Goal: Task Accomplishment & Management: Complete application form

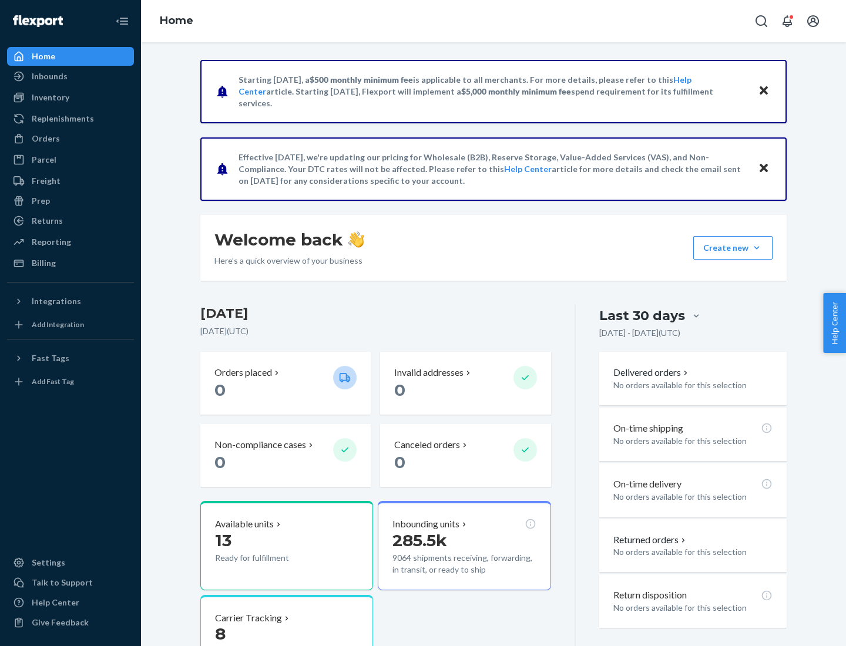
click at [757, 248] on button "Create new Create new inbound Create new order Create new product" at bounding box center [732, 248] width 79 height 24
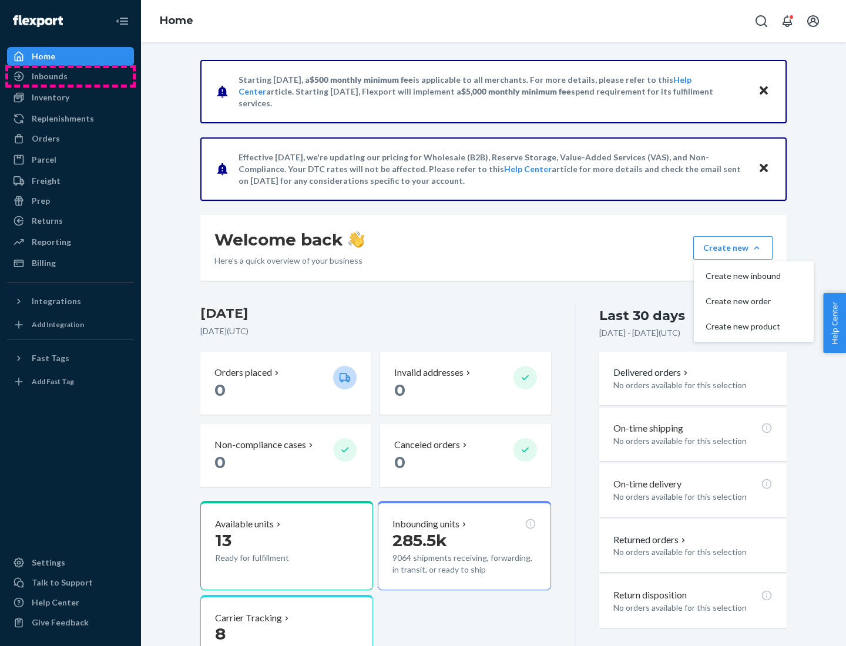
click at [71, 76] on div "Inbounds" at bounding box center [70, 76] width 125 height 16
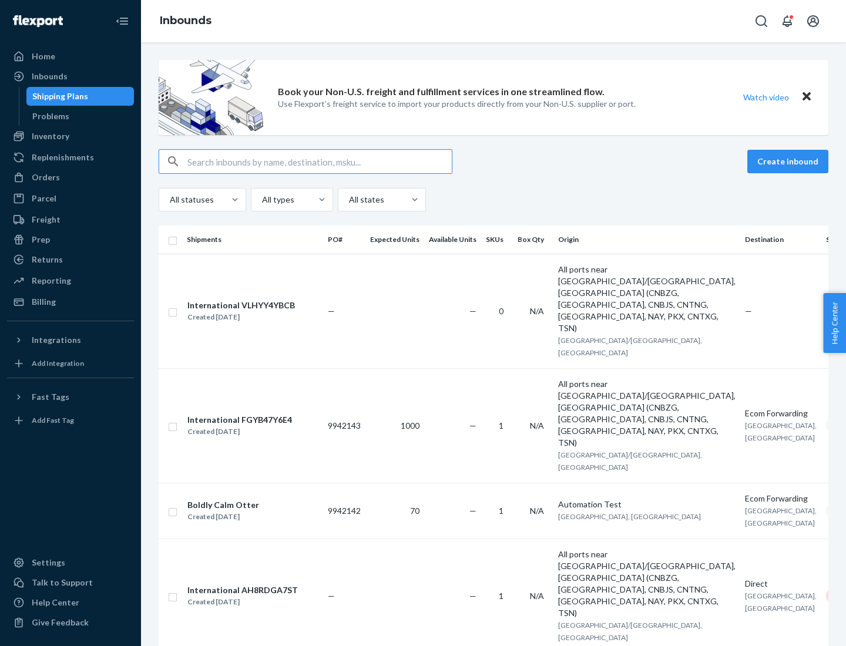
click at [790, 162] on button "Create inbound" at bounding box center [787, 162] width 81 height 24
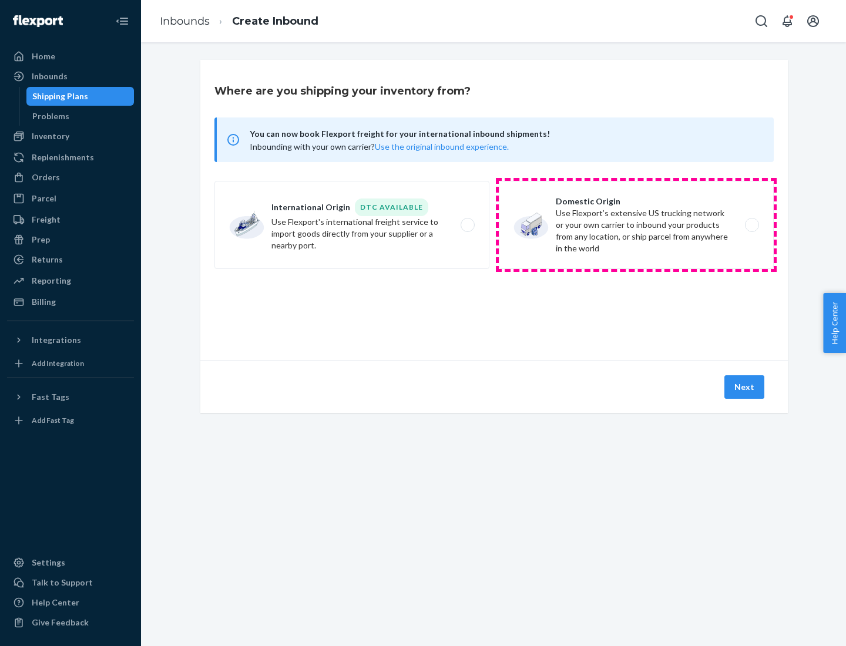
click at [636, 225] on label "Domestic Origin Use Flexport’s extensive US trucking network or your own carrie…" at bounding box center [636, 225] width 275 height 88
click at [752, 225] on input "Domestic Origin Use Flexport’s extensive US trucking network or your own carrie…" at bounding box center [756, 226] width 8 height 8
radio input "true"
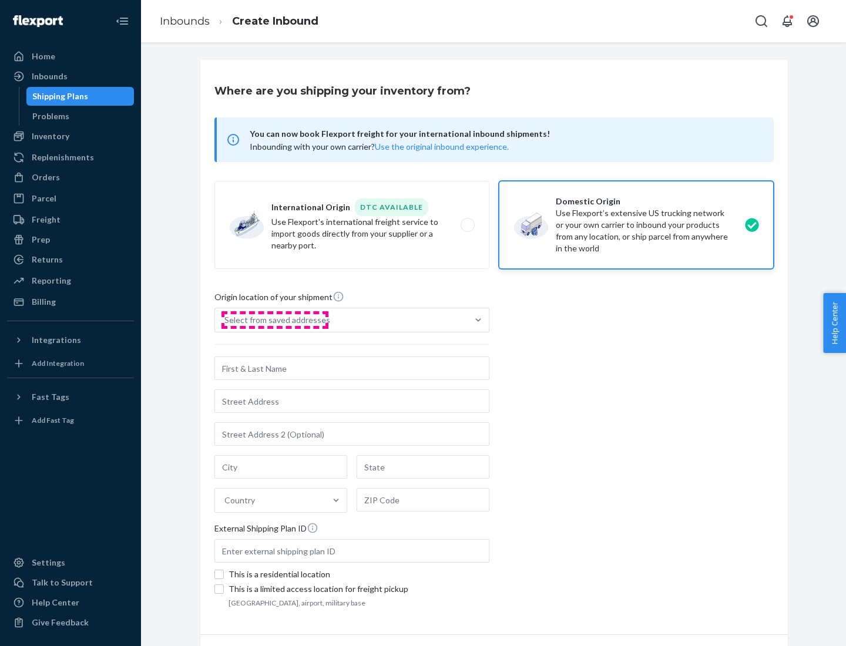
click at [274, 320] on div "Select from saved addresses" at bounding box center [277, 320] width 106 height 12
click at [226, 320] on input "Select from saved addresses" at bounding box center [224, 320] width 1 height 12
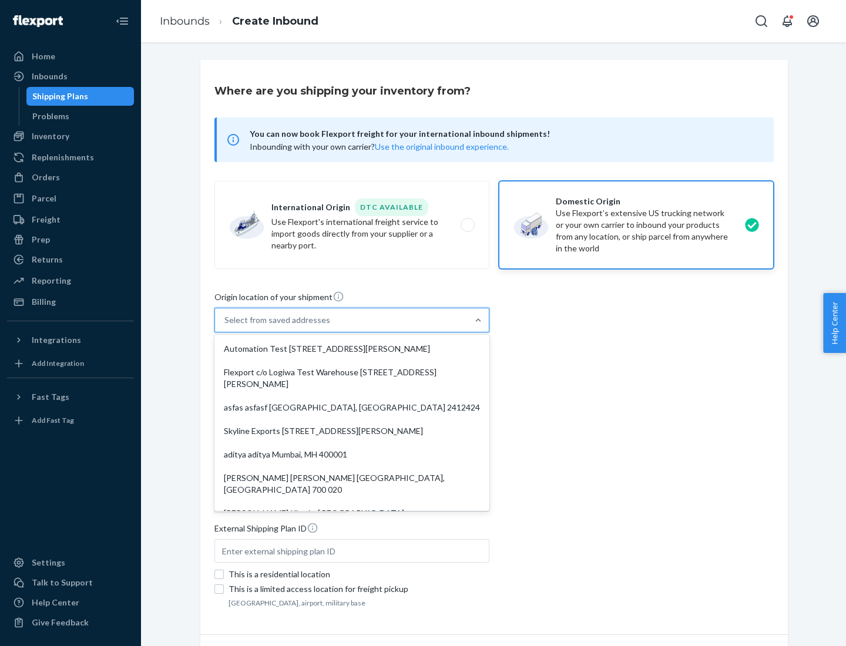
scroll to position [5, 0]
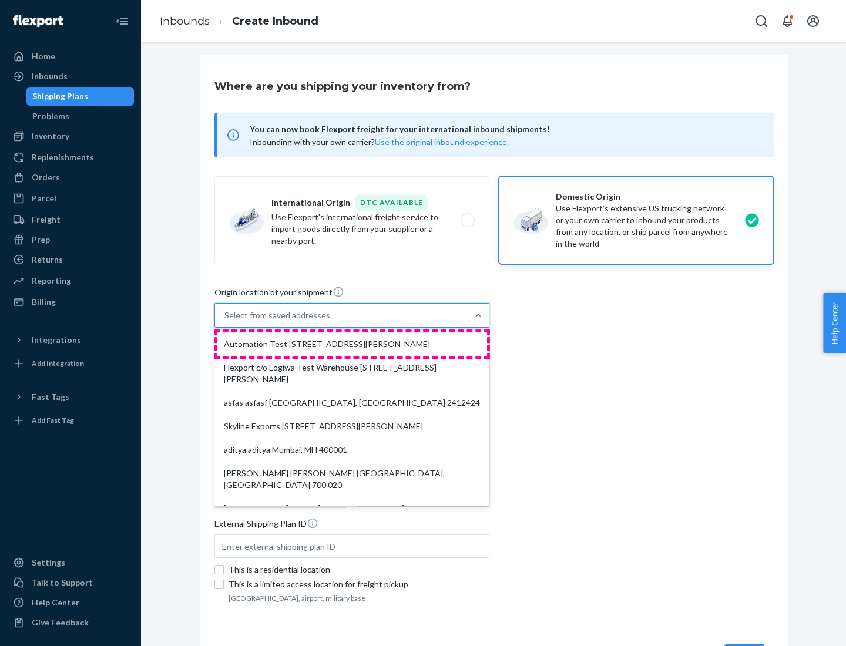
click at [352, 344] on div "Automation Test [STREET_ADDRESS][PERSON_NAME]" at bounding box center [352, 345] width 270 height 24
click at [226, 321] on input "option Automation Test [STREET_ADDRESS][PERSON_NAME]. 9 results available. Use …" at bounding box center [224, 316] width 1 height 12
type input "Automation Test"
type input "9th Floor"
type input "[GEOGRAPHIC_DATA]"
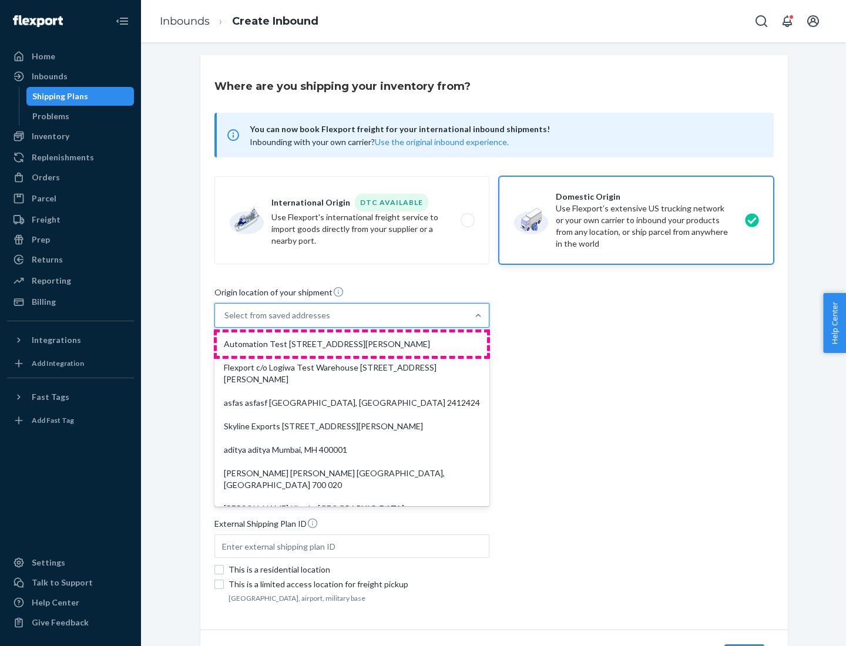
type input "CA"
type input "94104"
type input "[STREET_ADDRESS][PERSON_NAME]"
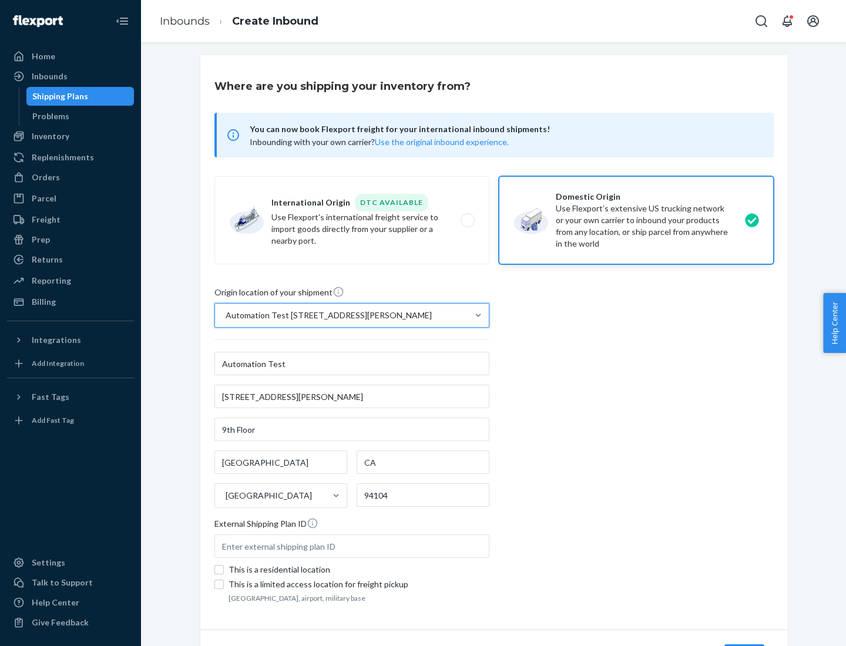
scroll to position [69, 0]
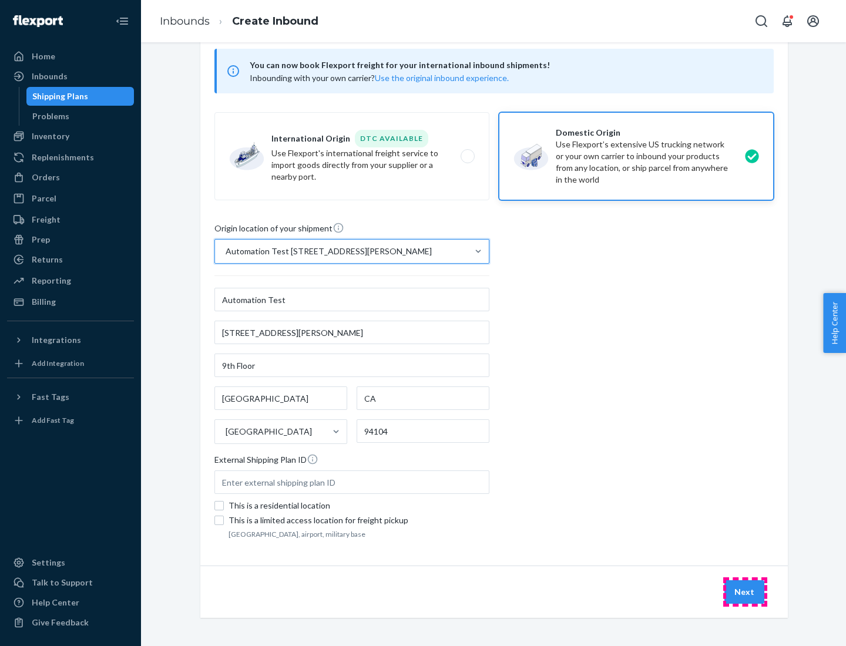
click at [745, 592] on button "Next" at bounding box center [745, 593] width 40 height 24
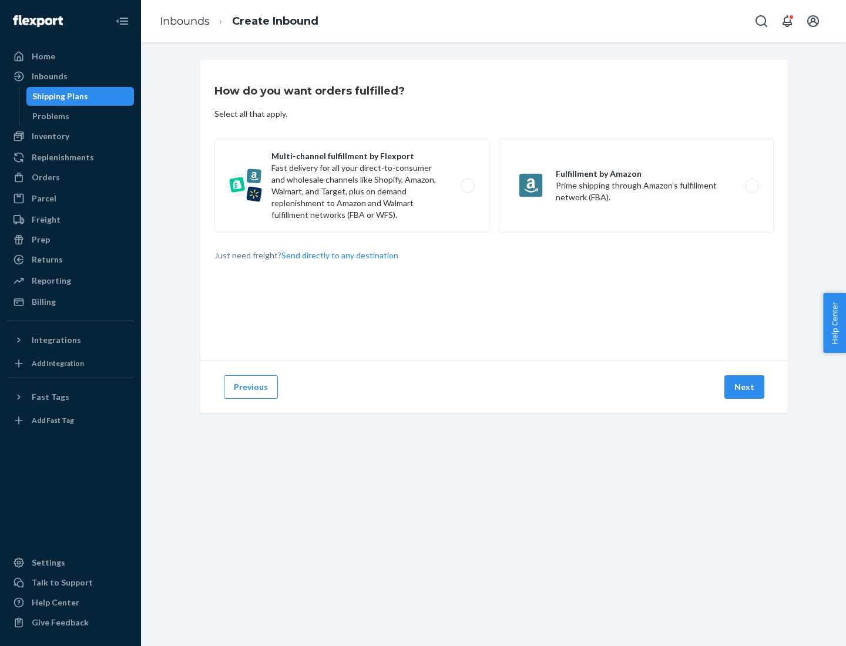
click at [352, 186] on label "Multi-channel fulfillment by Flexport Fast delivery for all your direct-to-cons…" at bounding box center [351, 186] width 275 height 94
click at [467, 186] on input "Multi-channel fulfillment by Flexport Fast delivery for all your direct-to-cons…" at bounding box center [471, 186] width 8 height 8
radio input "true"
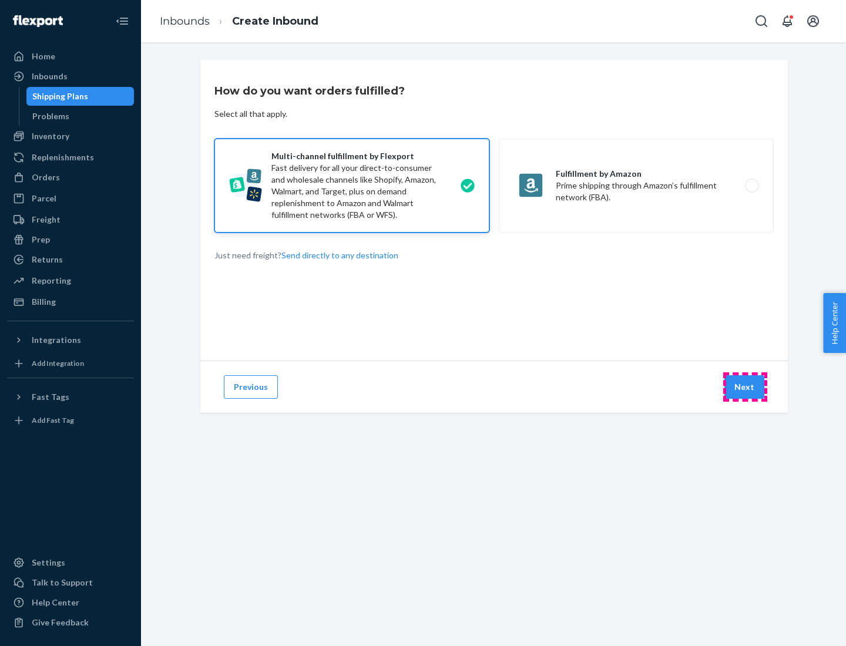
click at [745, 387] on button "Next" at bounding box center [745, 388] width 40 height 24
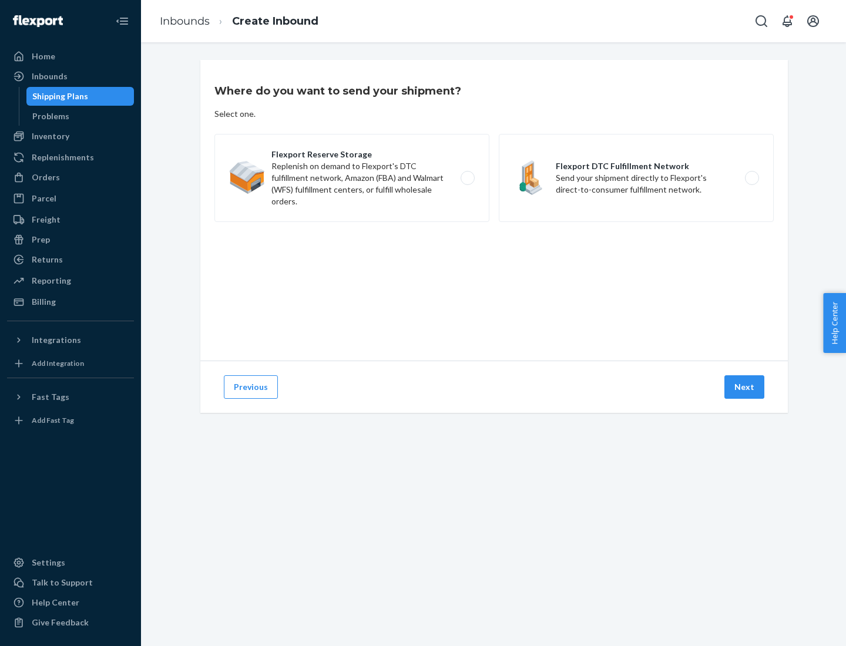
click at [636, 178] on label "Flexport DTC Fulfillment Network Send your shipment directly to Flexport's dire…" at bounding box center [636, 178] width 275 height 88
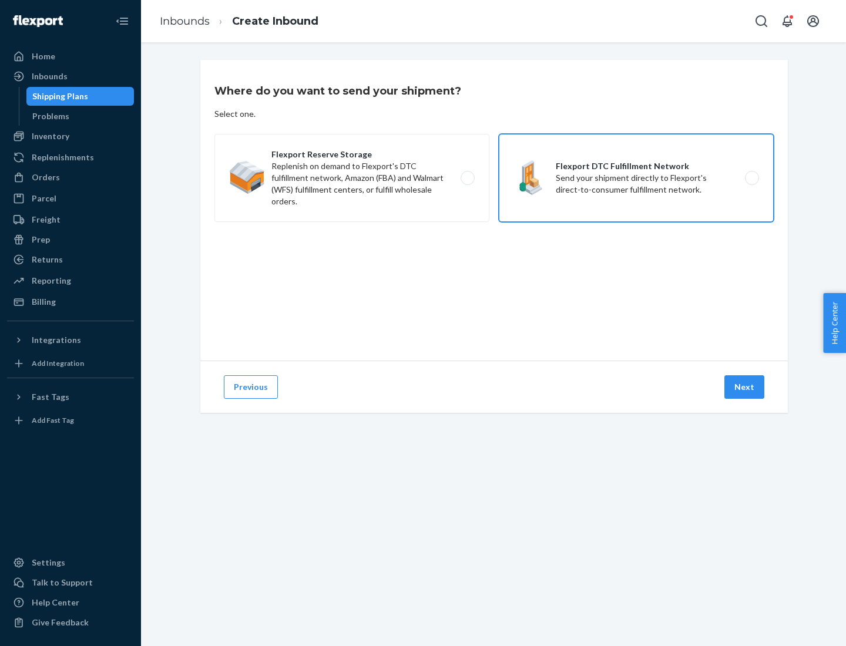
click at [752, 178] on input "Flexport DTC Fulfillment Network Send your shipment directly to Flexport's dire…" at bounding box center [756, 179] width 8 height 8
radio input "true"
click at [745, 387] on button "Next" at bounding box center [745, 388] width 40 height 24
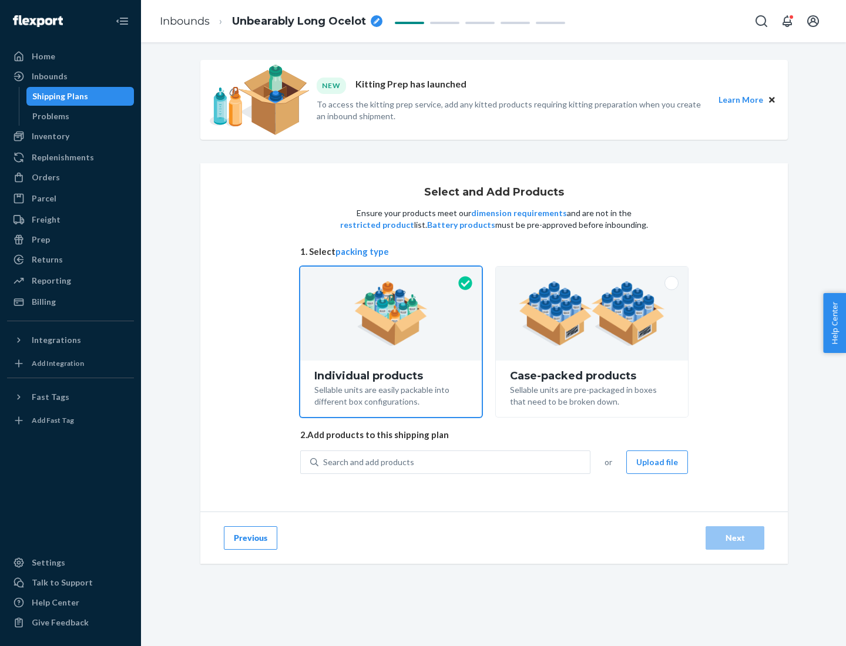
click at [592, 314] on img at bounding box center [592, 313] width 146 height 65
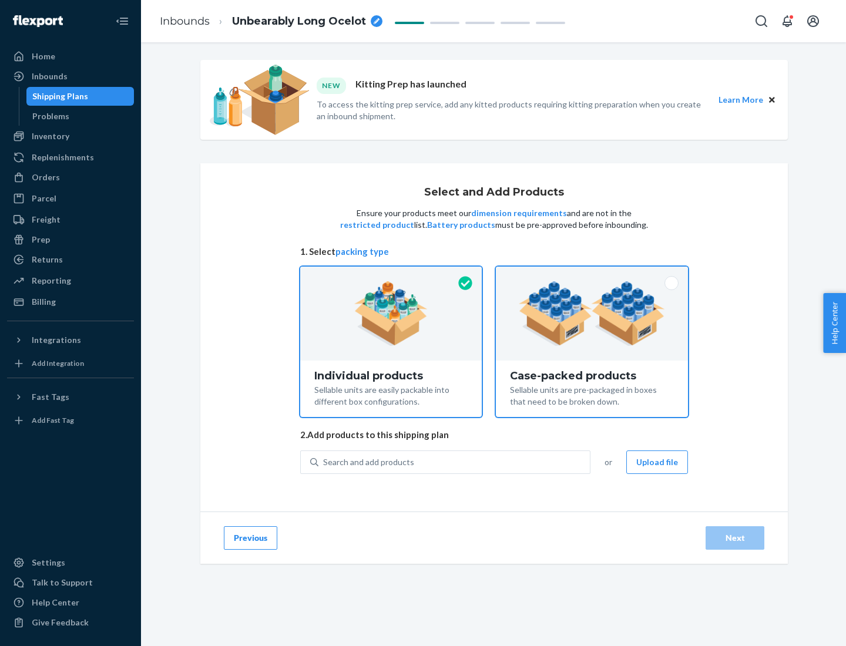
click at [592, 274] on input "Case-packed products Sellable units are pre-packaged in boxes that need to be b…" at bounding box center [592, 271] width 8 height 8
radio input "true"
radio input "false"
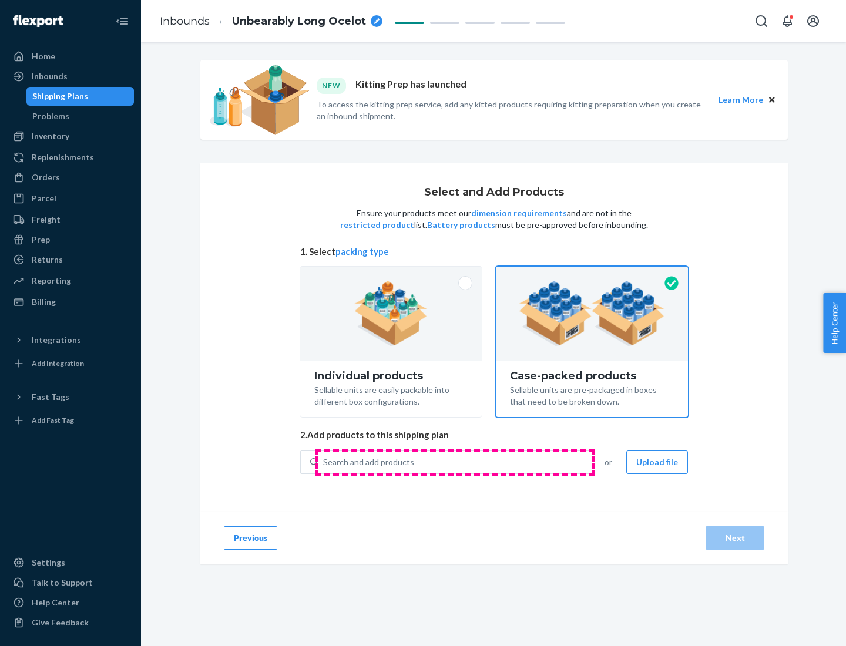
click at [455, 462] on div "Search and add products" at bounding box center [454, 462] width 271 height 21
click at [324, 462] on input "Search and add products" at bounding box center [323, 463] width 1 height 12
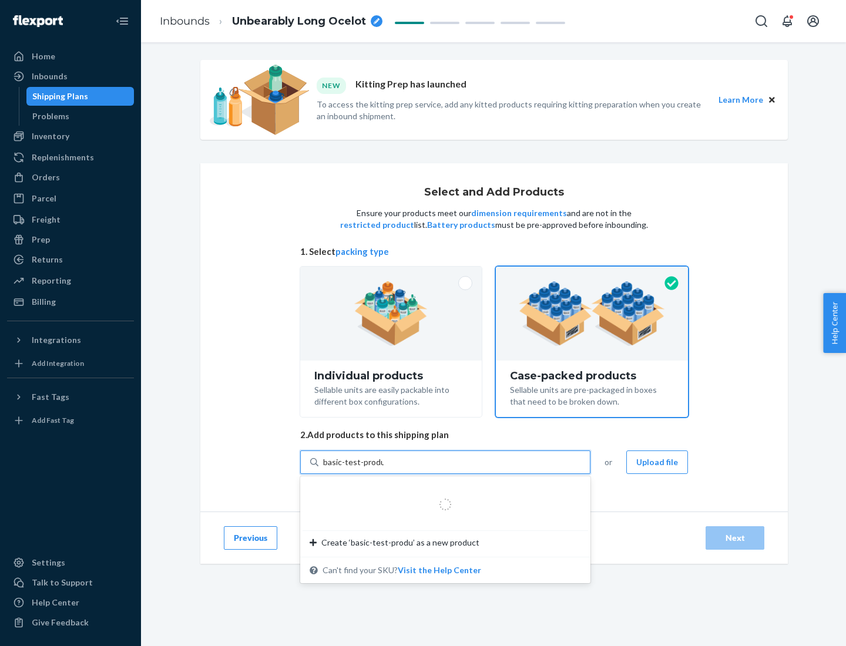
type input "basic-test-product-1"
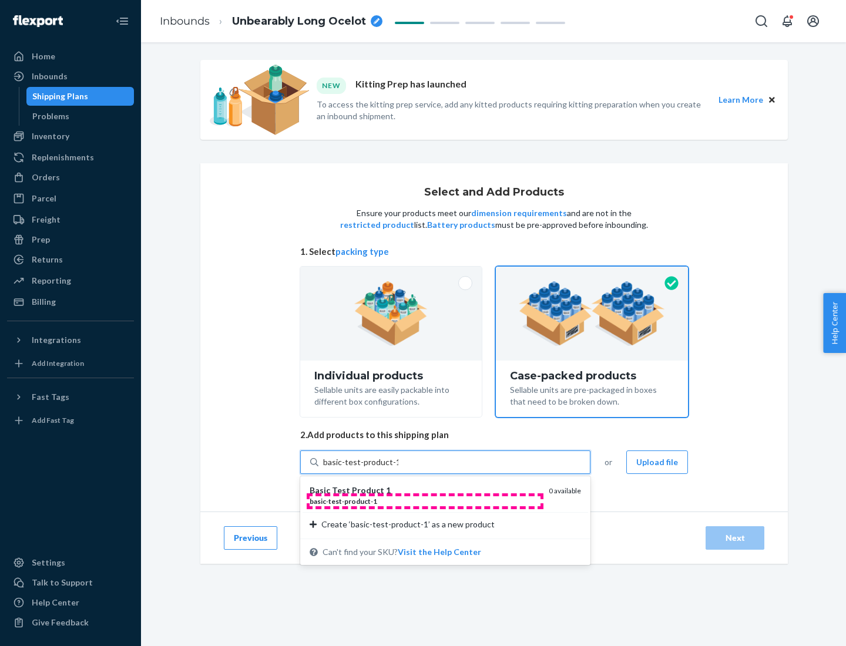
click at [425, 501] on div "basic - test - product - 1" at bounding box center [425, 502] width 230 height 10
click at [398, 468] on input "basic-test-product-1" at bounding box center [360, 463] width 75 height 12
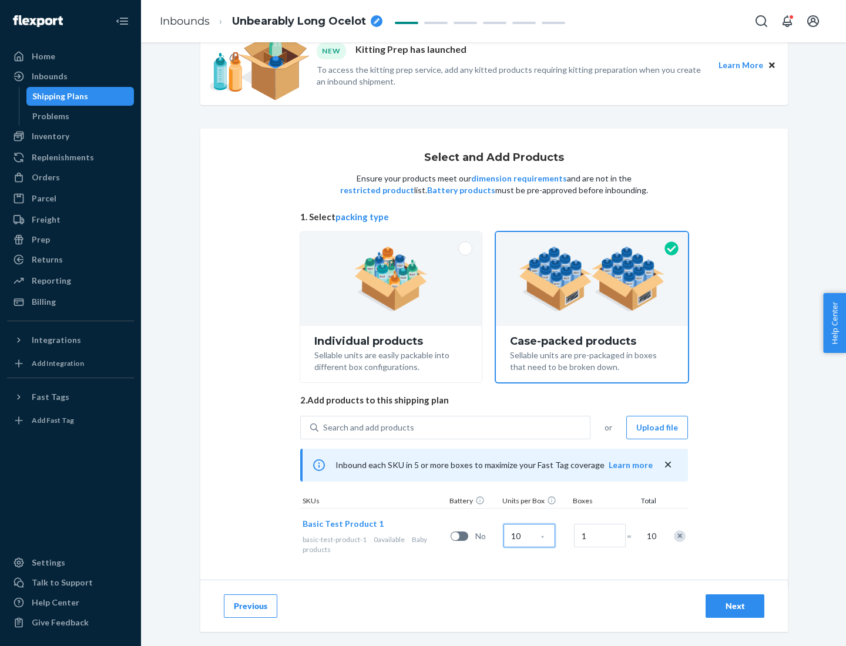
scroll to position [42, 0]
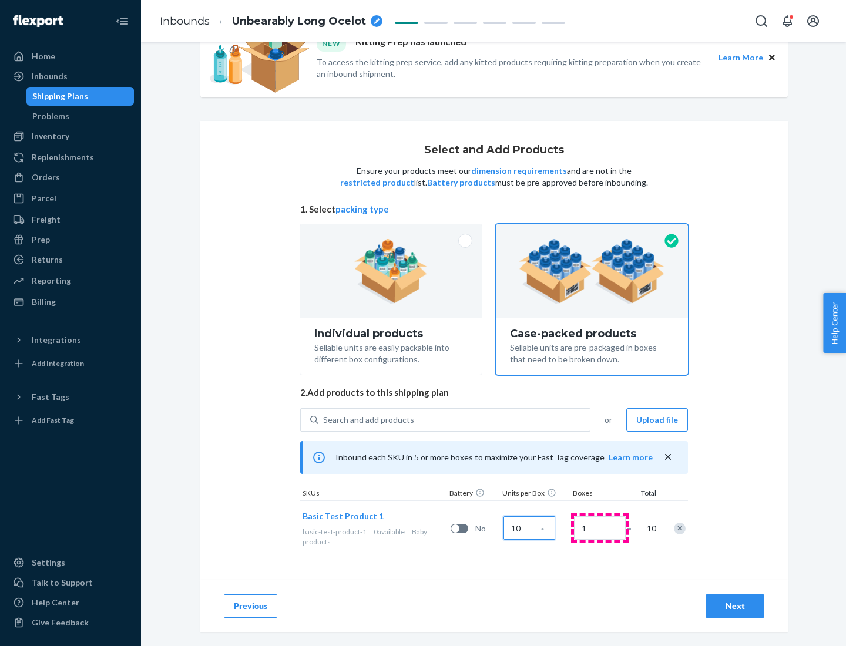
type input "10"
type input "7"
click at [735, 606] on div "Next" at bounding box center [735, 607] width 39 height 12
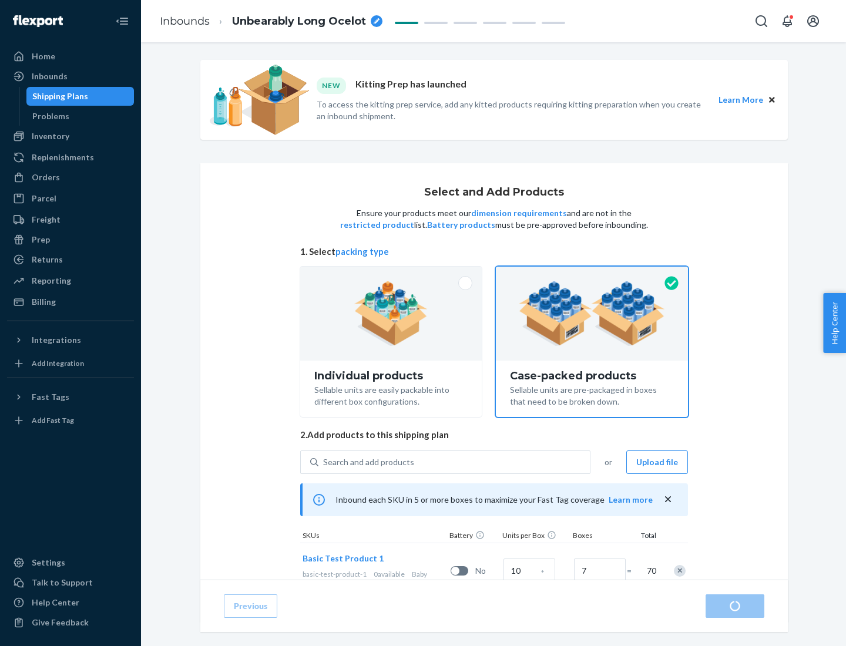
radio input "true"
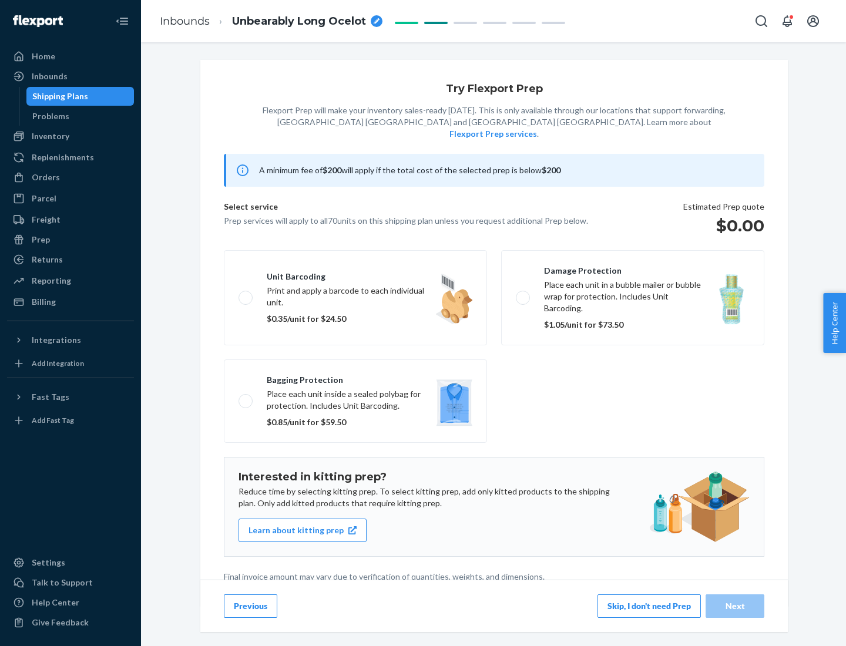
scroll to position [3, 0]
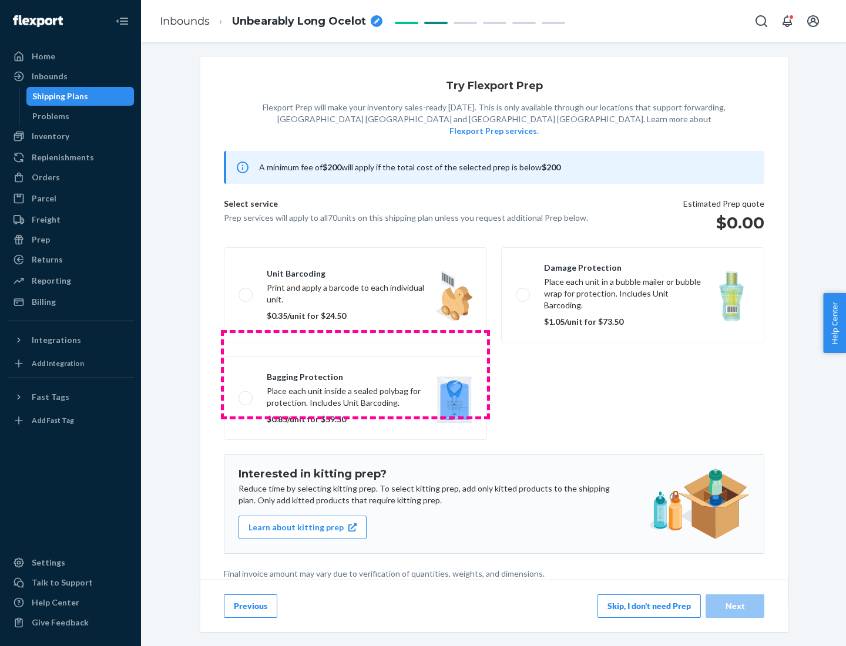
click at [356, 374] on label "Bagging protection Place each unit inside a sealed polybag for protection. Incl…" at bounding box center [355, 398] width 263 height 83
click at [246, 394] on input "Bagging protection Place each unit inside a sealed polybag for protection. Incl…" at bounding box center [243, 398] width 8 height 8
checkbox input "true"
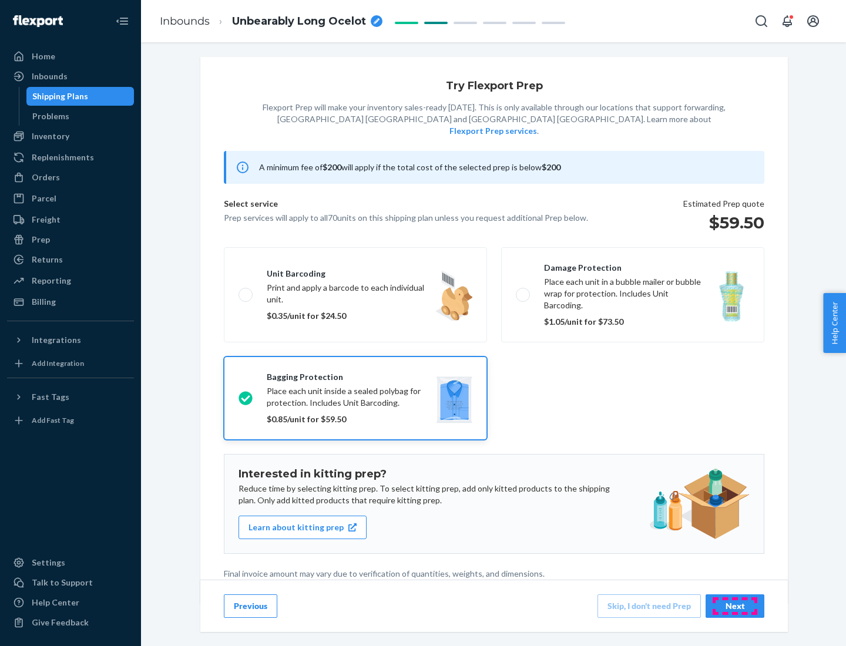
click at [735, 606] on div "Next" at bounding box center [735, 607] width 39 height 12
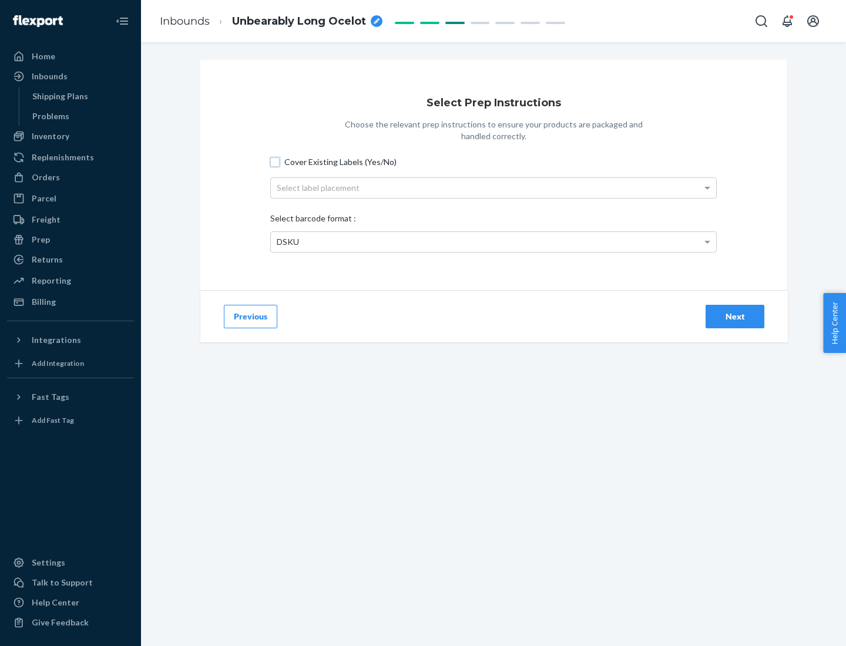
click at [275, 162] on input "Cover Existing Labels (Yes/No)" at bounding box center [274, 161] width 9 height 9
checkbox input "true"
click at [494, 187] on div "Select label placement" at bounding box center [493, 188] width 445 height 20
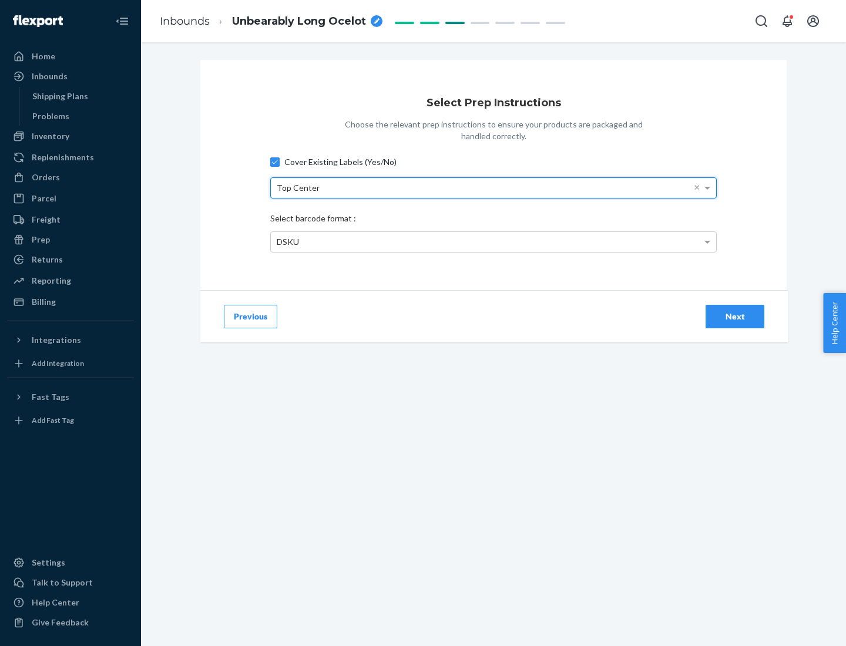
click at [494, 242] on div "DSKU" at bounding box center [493, 242] width 445 height 20
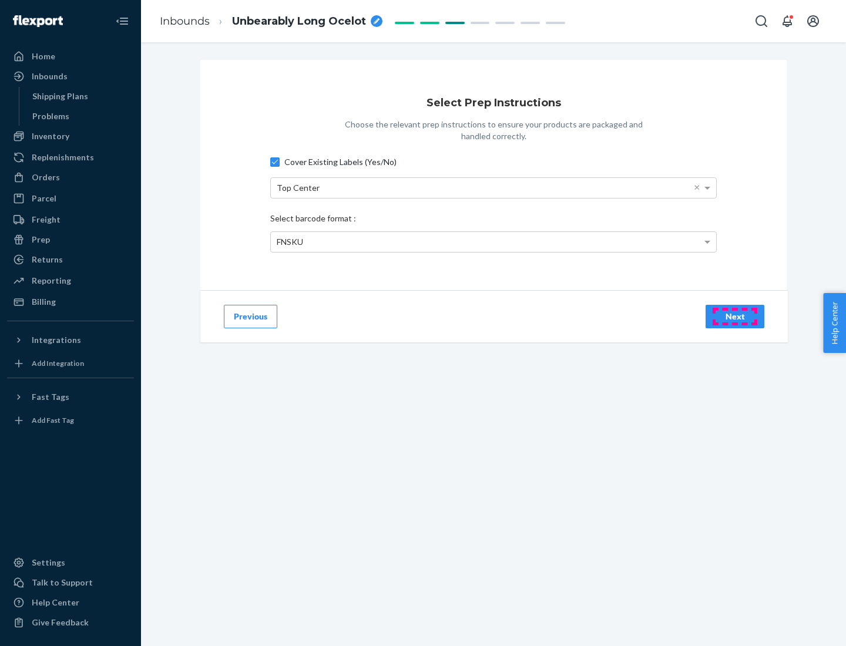
click at [735, 316] on div "Next" at bounding box center [735, 317] width 39 height 12
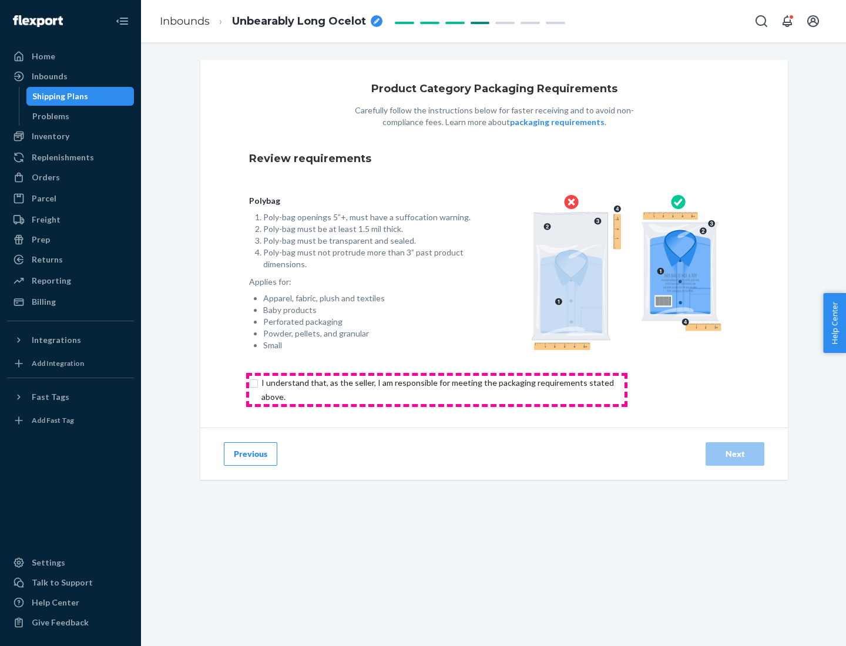
click at [437, 390] on input "checkbox" at bounding box center [444, 390] width 391 height 28
checkbox input "true"
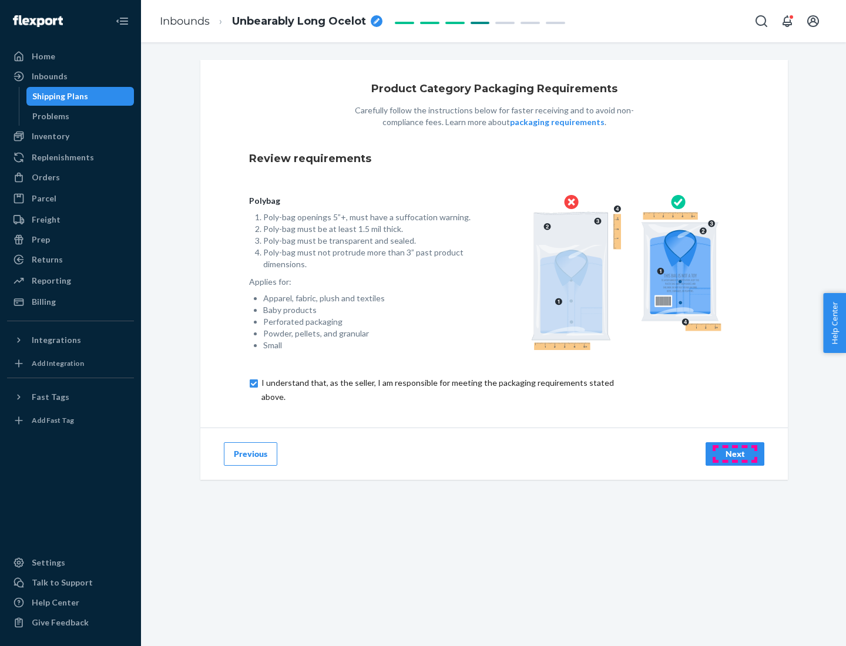
click at [735, 454] on div "Next" at bounding box center [735, 454] width 39 height 12
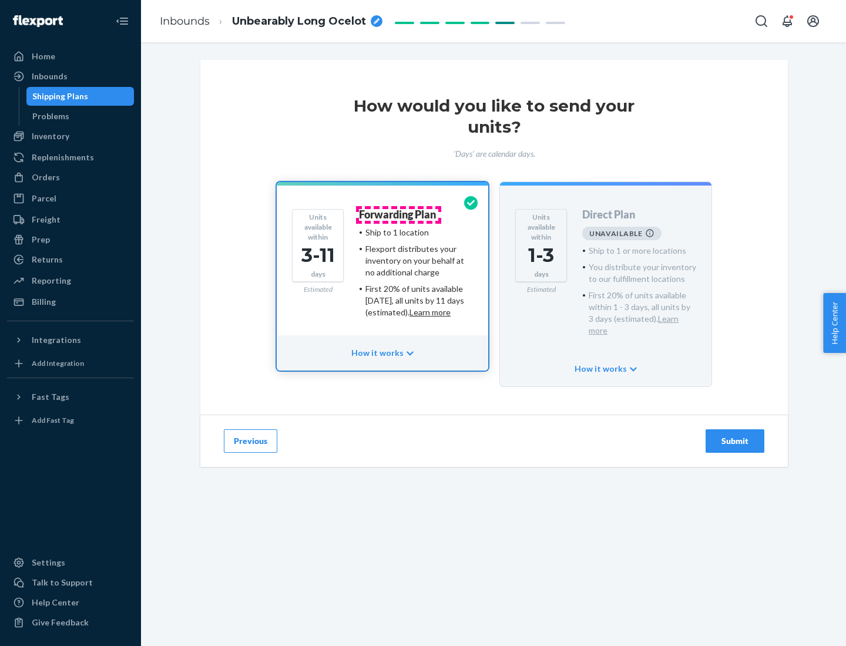
click at [398, 214] on h4 "Forwarding Plan" at bounding box center [397, 215] width 77 height 12
click at [735, 435] on div "Submit" at bounding box center [735, 441] width 39 height 12
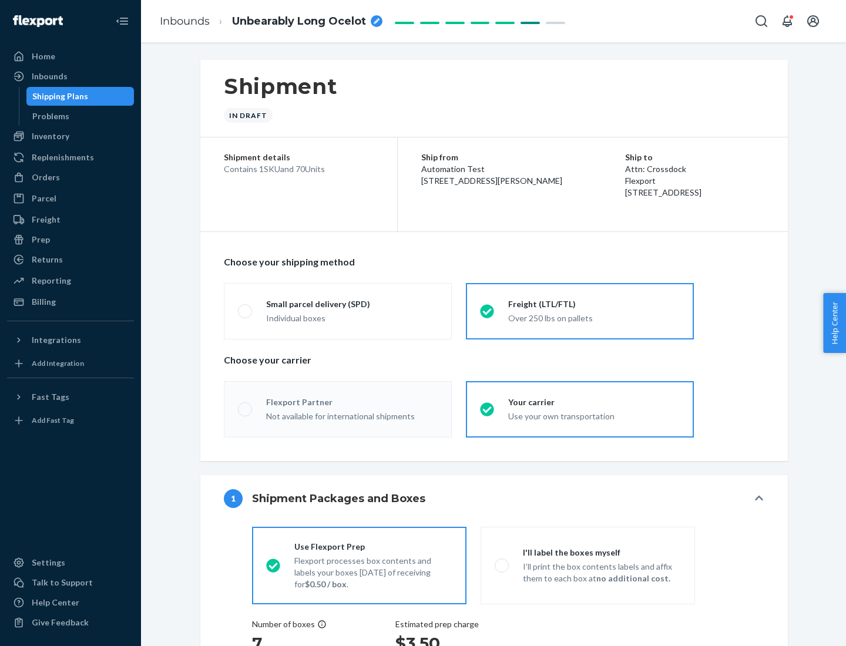
radio input "true"
radio input "false"
radio input "true"
radio input "false"
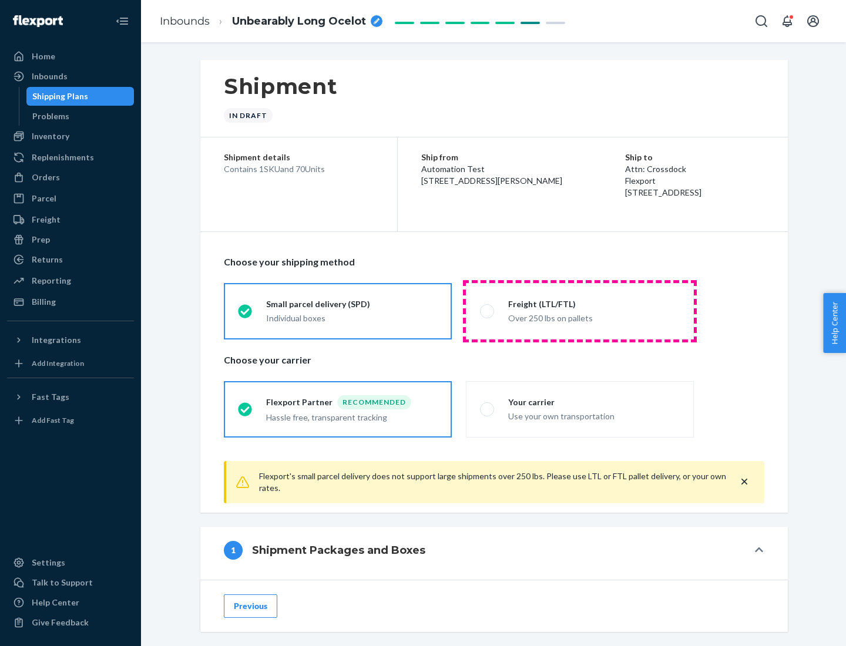
click at [580, 311] on div "Over 250 lbs on pallets" at bounding box center [594, 317] width 172 height 14
click at [488, 311] on input "Freight (LTL/FTL) Over 250 lbs on pallets" at bounding box center [484, 311] width 8 height 8
radio input "true"
radio input "false"
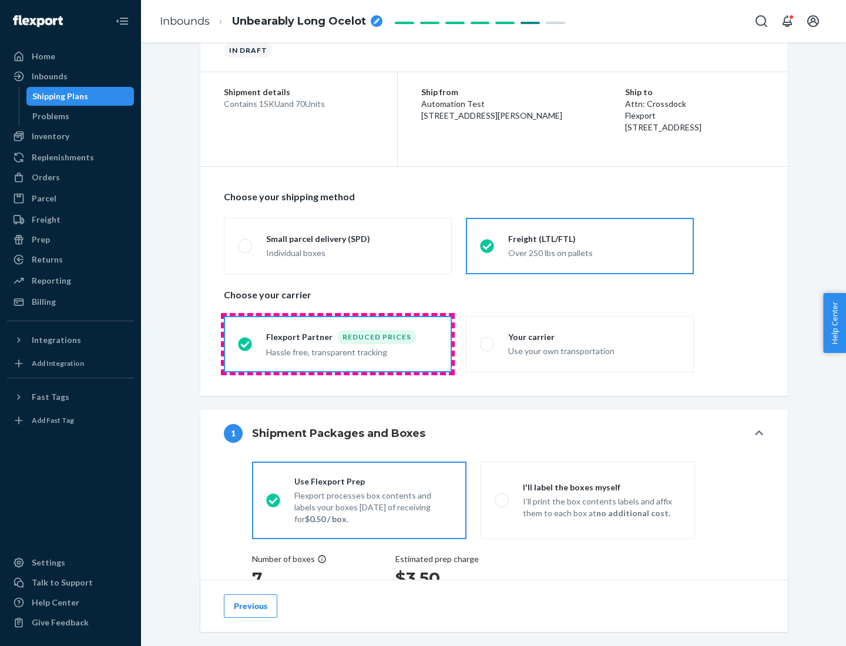
click at [338, 344] on div "Hassle free, transparent tracking" at bounding box center [352, 351] width 172 height 14
click at [246, 344] on input "Flexport Partner Reduced prices Hassle free, transparent tracking" at bounding box center [242, 344] width 8 height 8
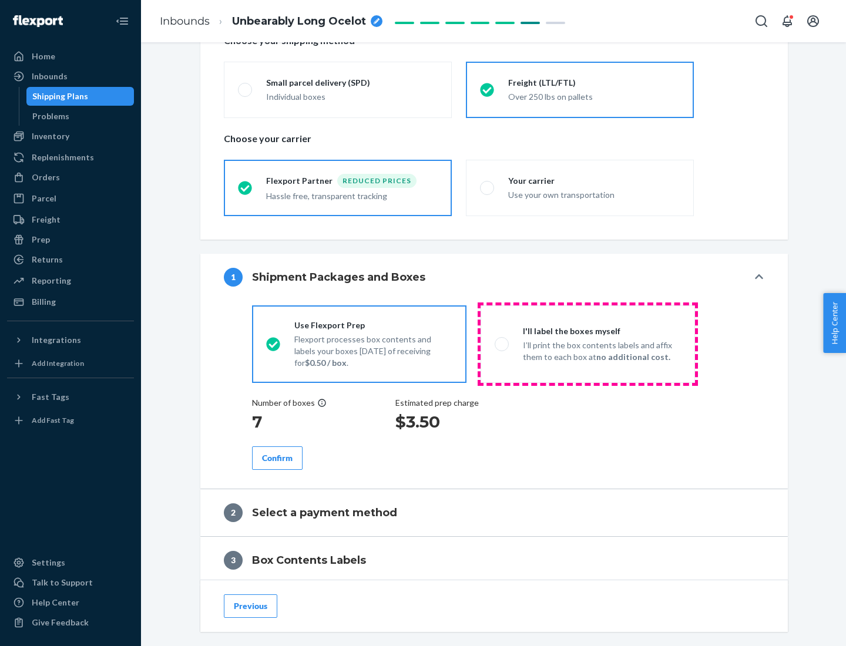
click at [588, 344] on p "I’ll print the box contents labels and affix them to each box at no additional …" at bounding box center [602, 352] width 158 height 24
click at [502, 344] on input "I'll label the boxes myself I’ll print the box contents labels and affix them t…" at bounding box center [499, 344] width 8 height 8
radio input "true"
radio input "false"
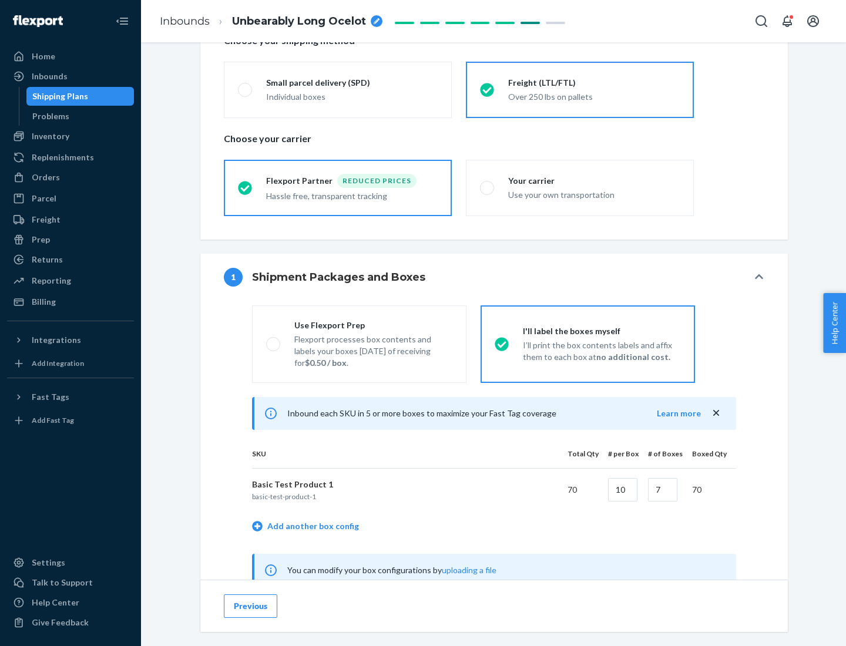
scroll to position [367, 0]
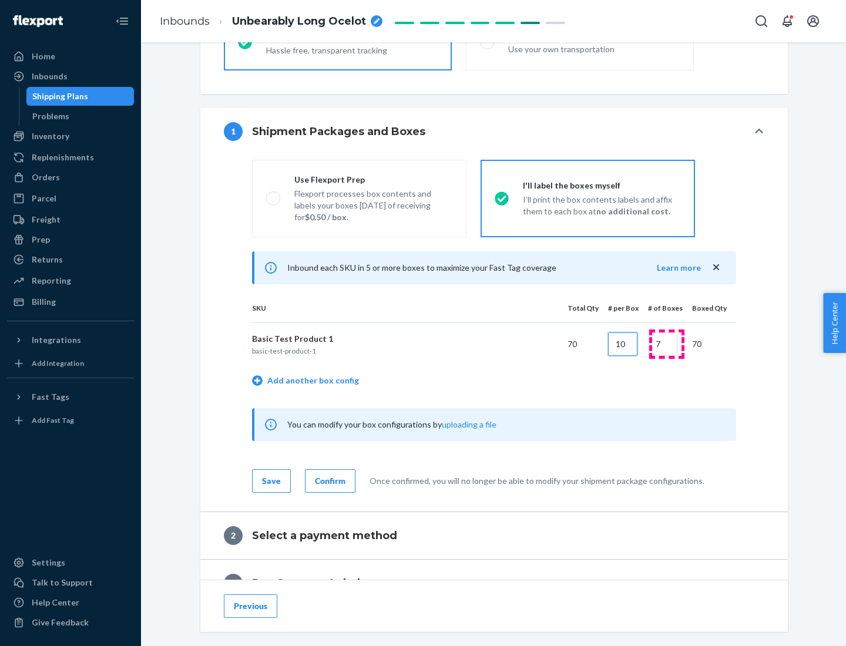
type input "10"
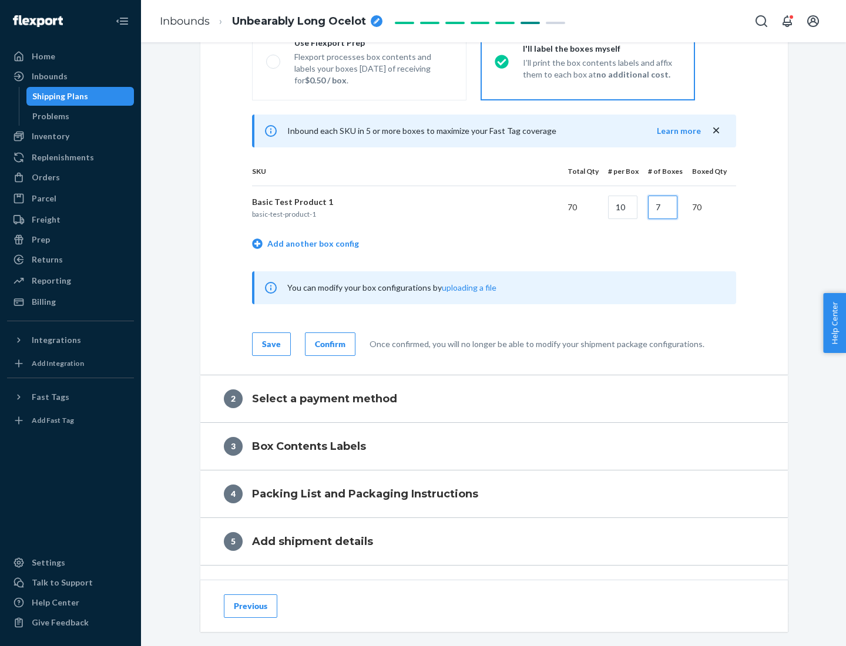
type input "7"
click at [328, 344] on div "Confirm" at bounding box center [330, 344] width 31 height 12
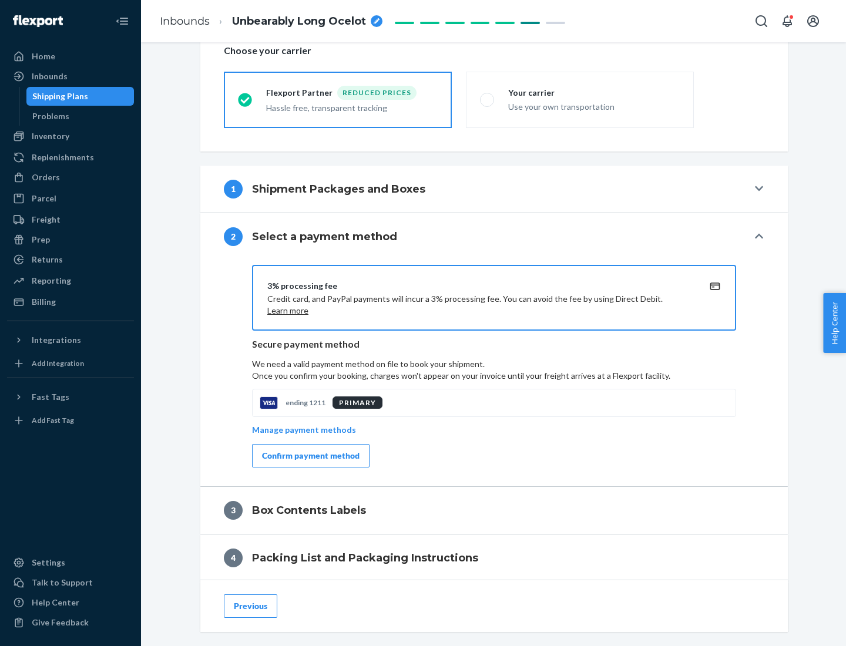
scroll to position [421, 0]
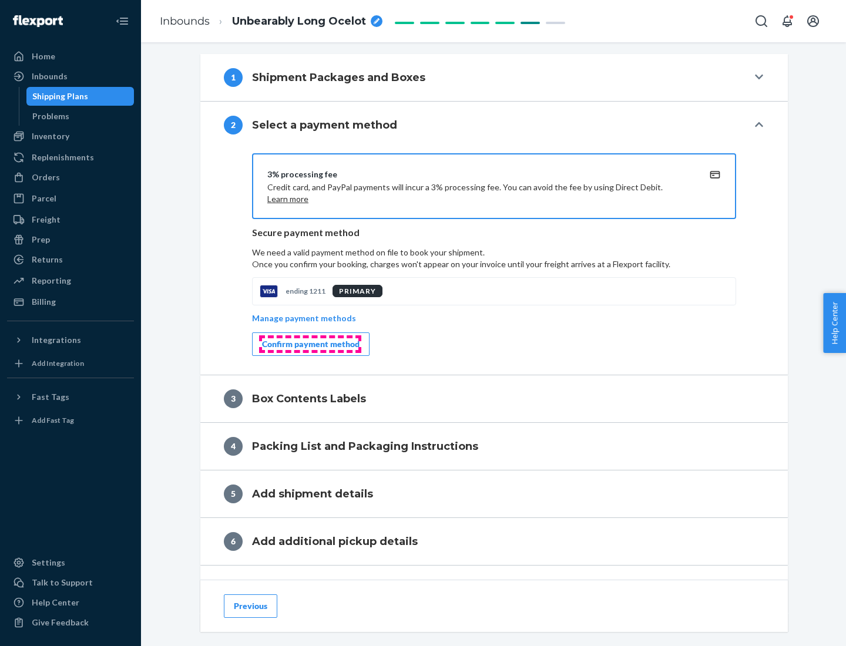
click at [310, 344] on div "Confirm payment method" at bounding box center [311, 344] width 98 height 12
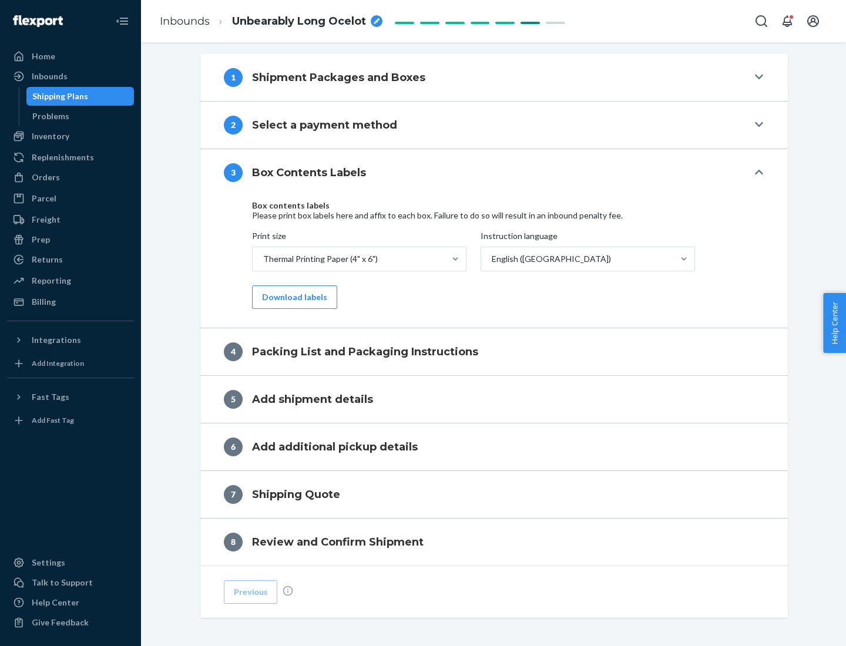
scroll to position [374, 0]
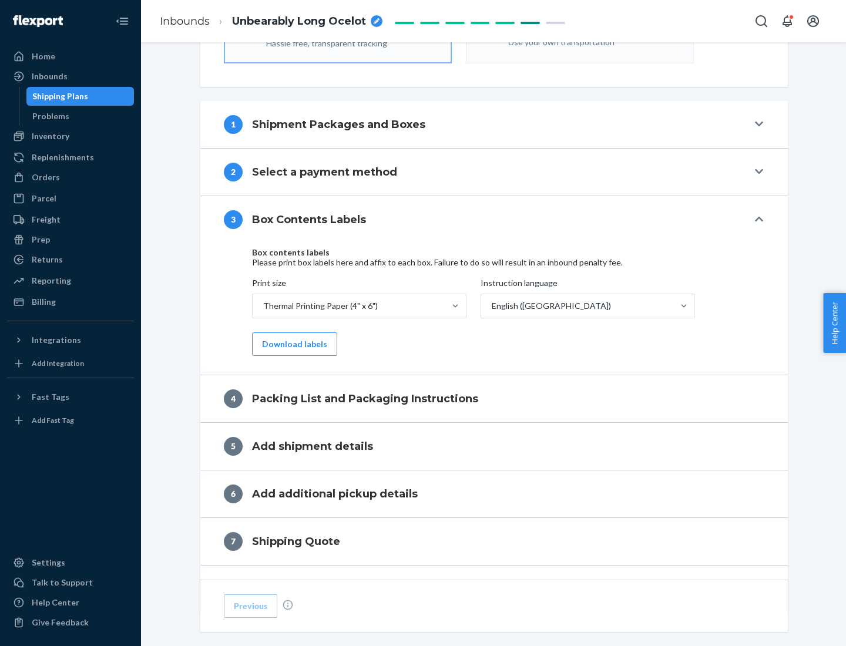
click at [292, 344] on button "Download labels" at bounding box center [294, 345] width 85 height 24
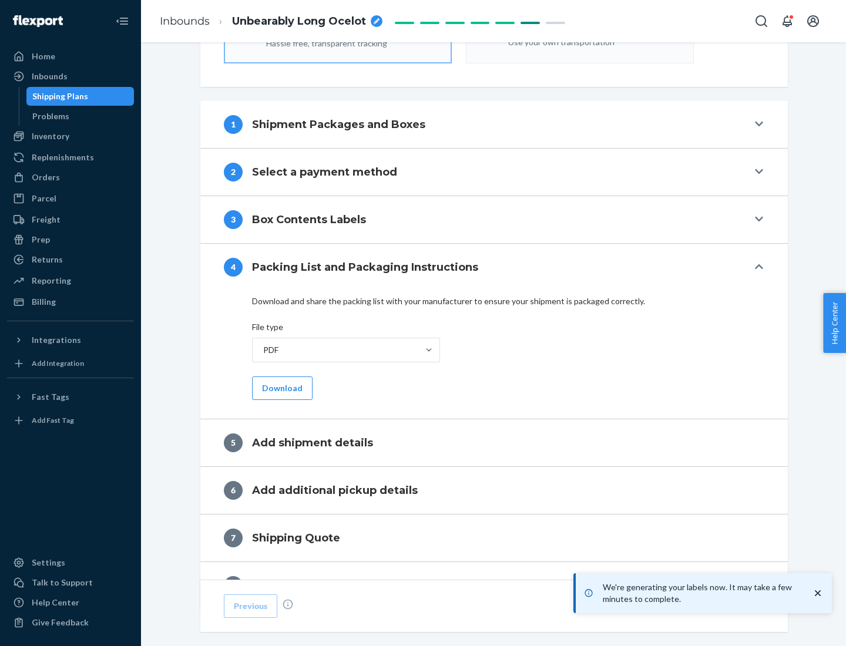
scroll to position [418, 0]
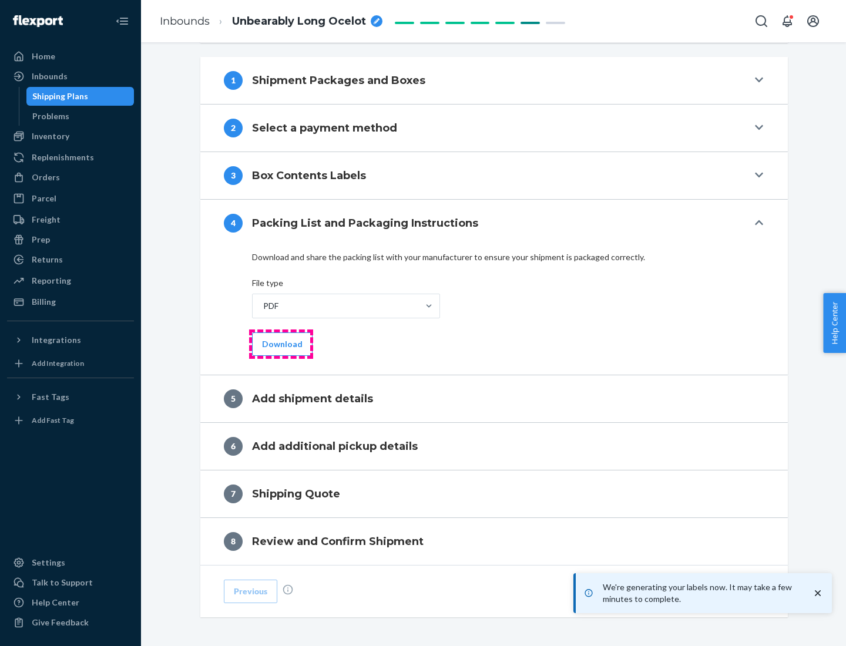
click at [281, 344] on button "Download" at bounding box center [282, 345] width 61 height 24
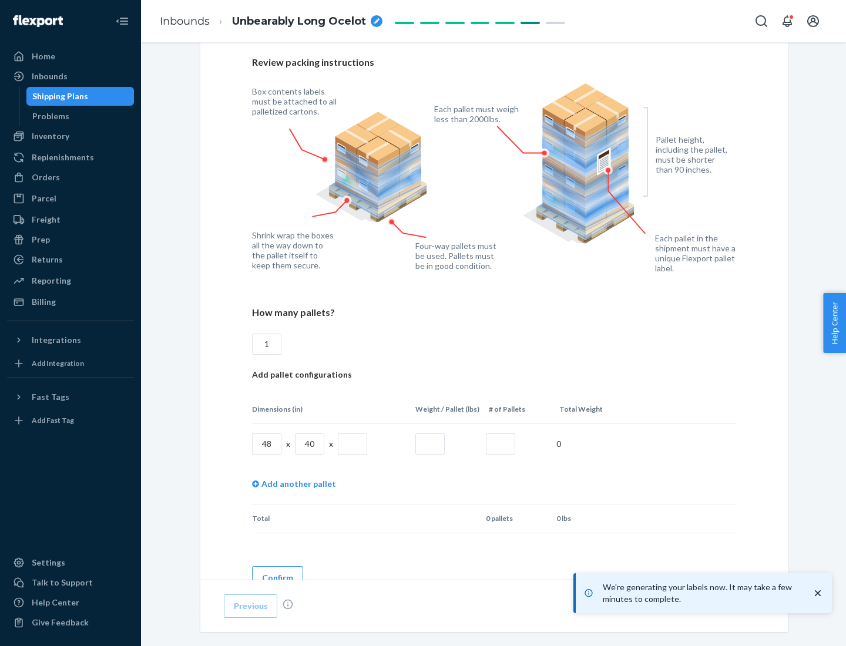
scroll to position [854, 0]
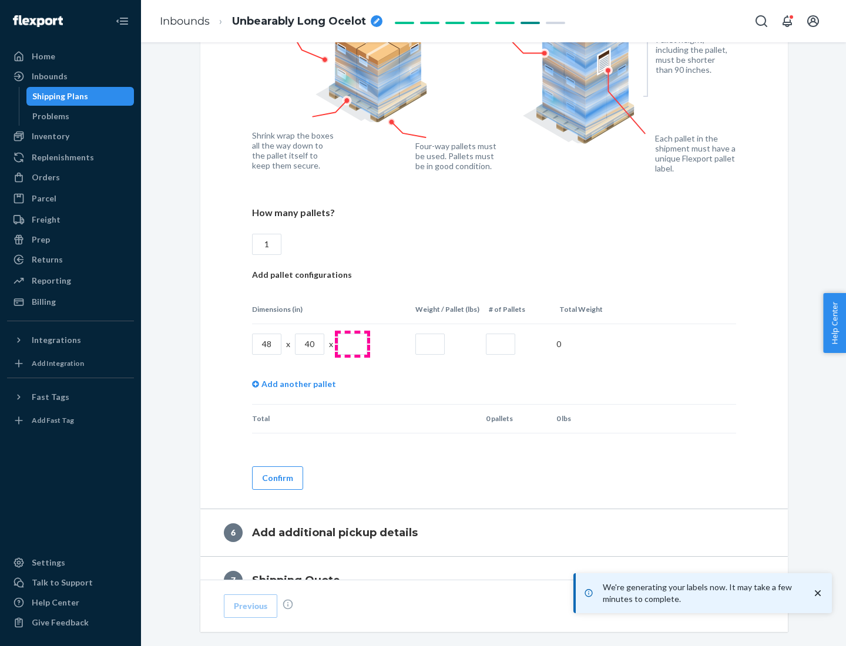
type input "1"
type input "40"
type input "200"
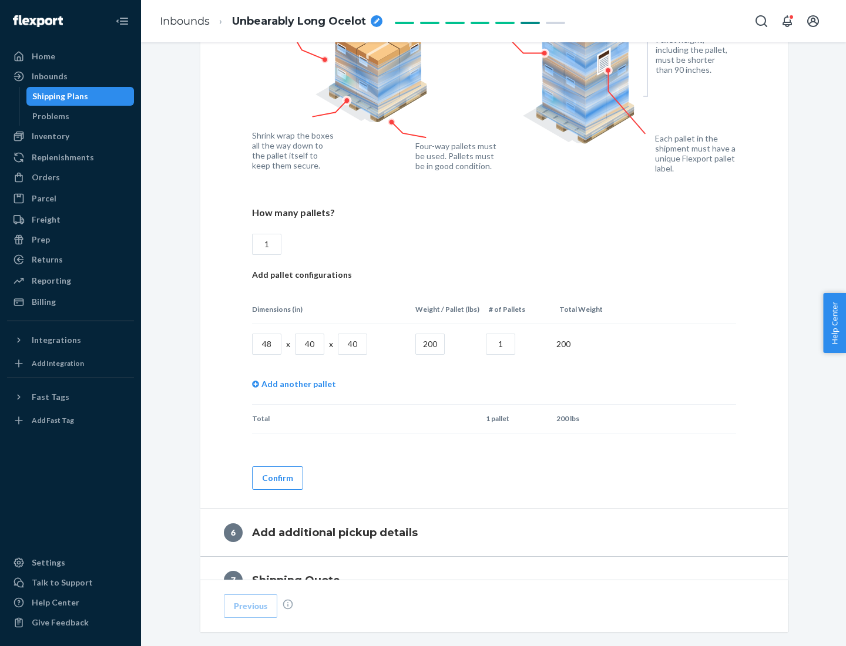
scroll to position [988, 0]
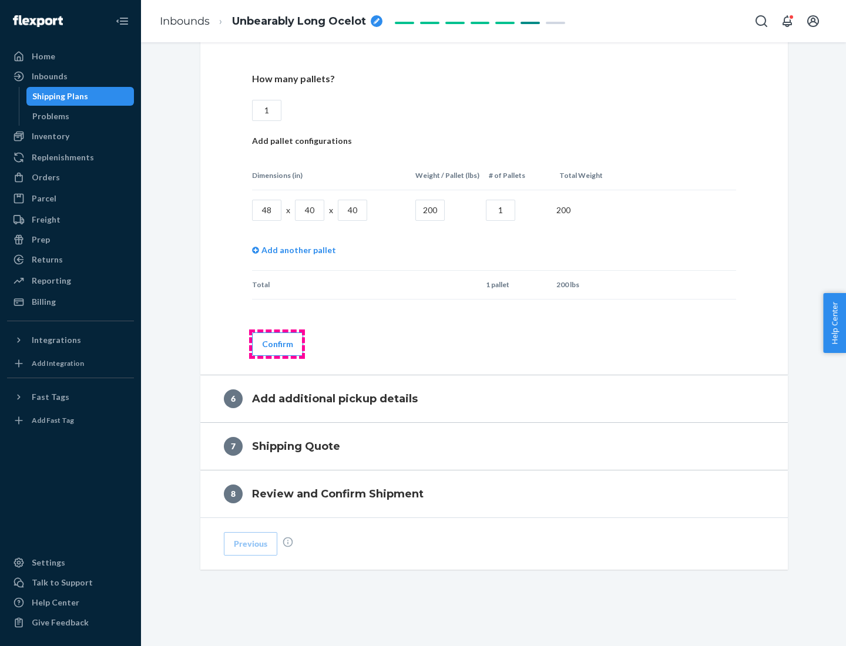
type input "1"
click at [277, 344] on button "Confirm" at bounding box center [277, 345] width 51 height 24
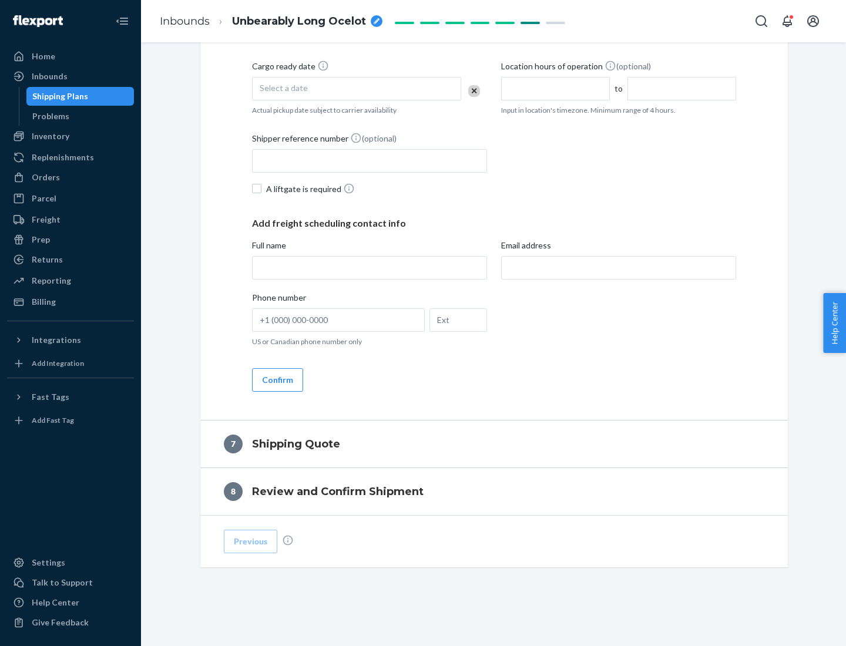
scroll to position [450, 0]
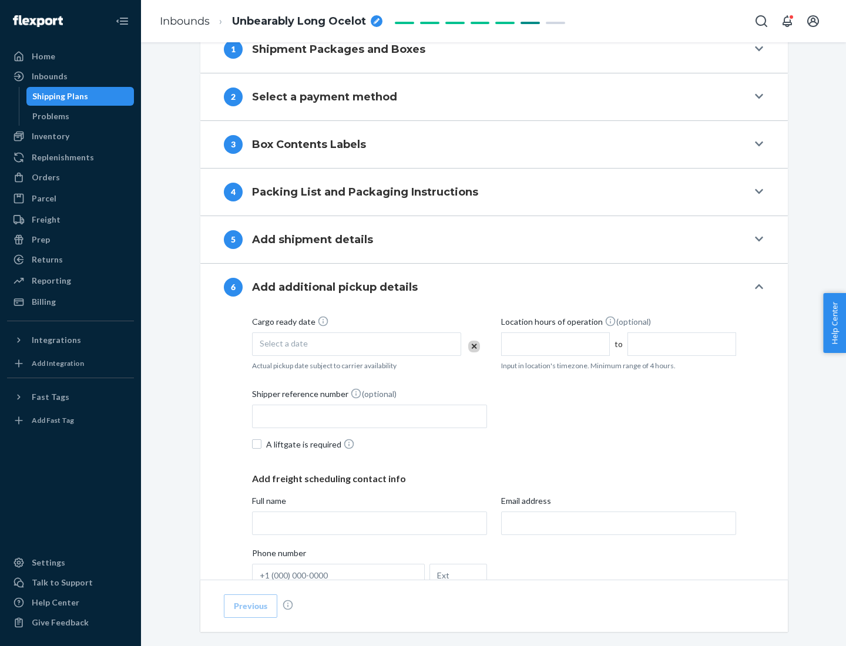
click at [357, 344] on div "Select a date" at bounding box center [356, 345] width 209 height 24
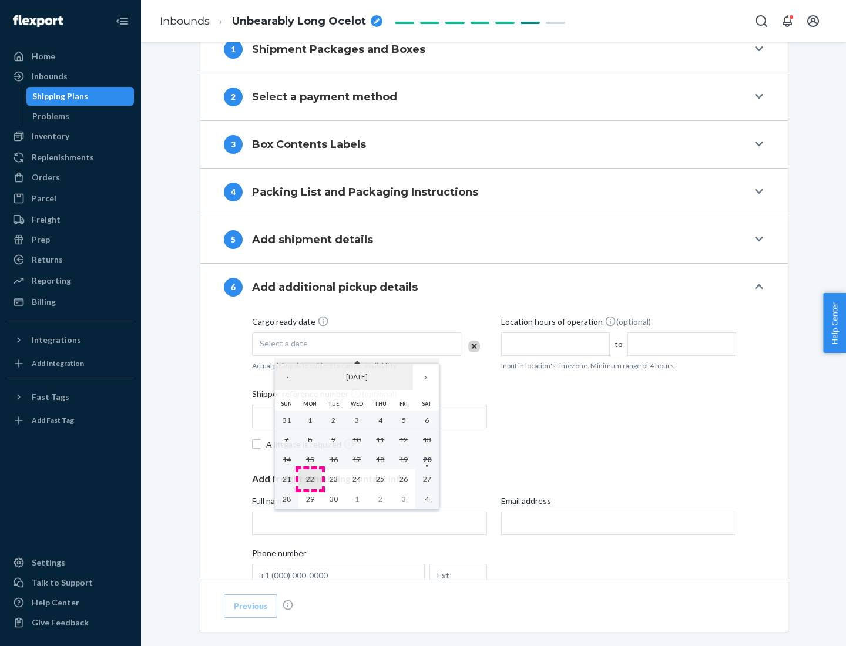
click at [310, 479] on abbr "22" at bounding box center [310, 479] width 8 height 9
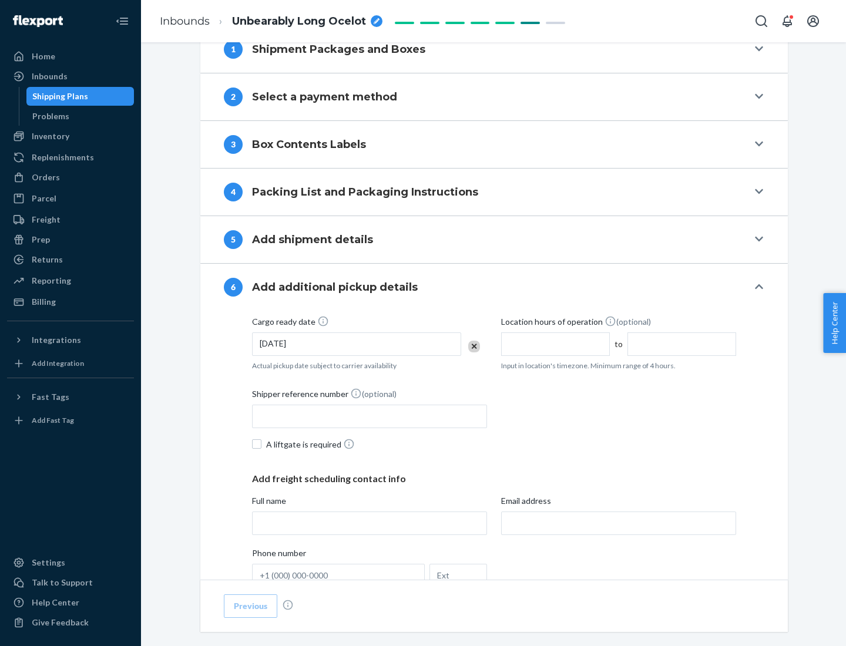
scroll to position [629, 0]
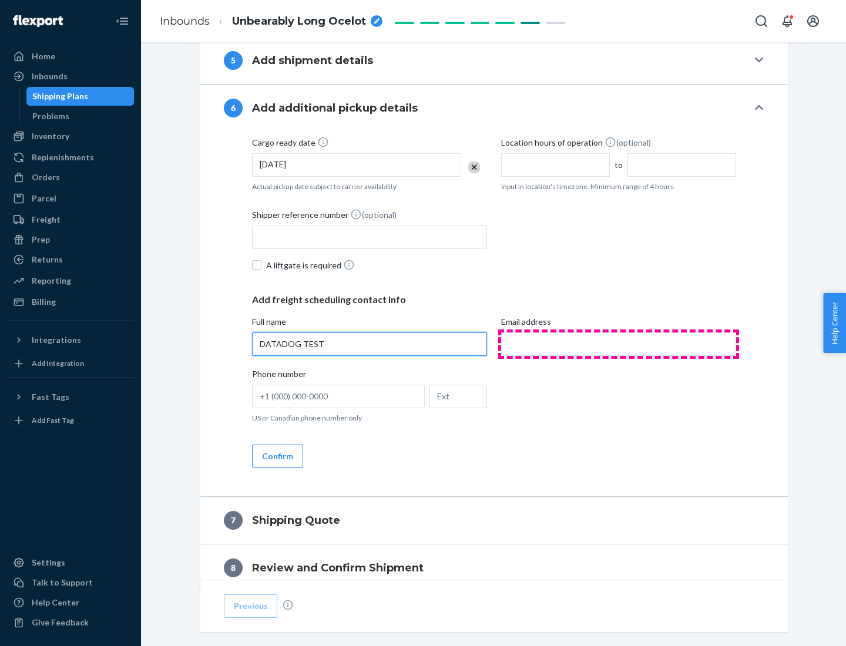
type input "DATADOG TEST"
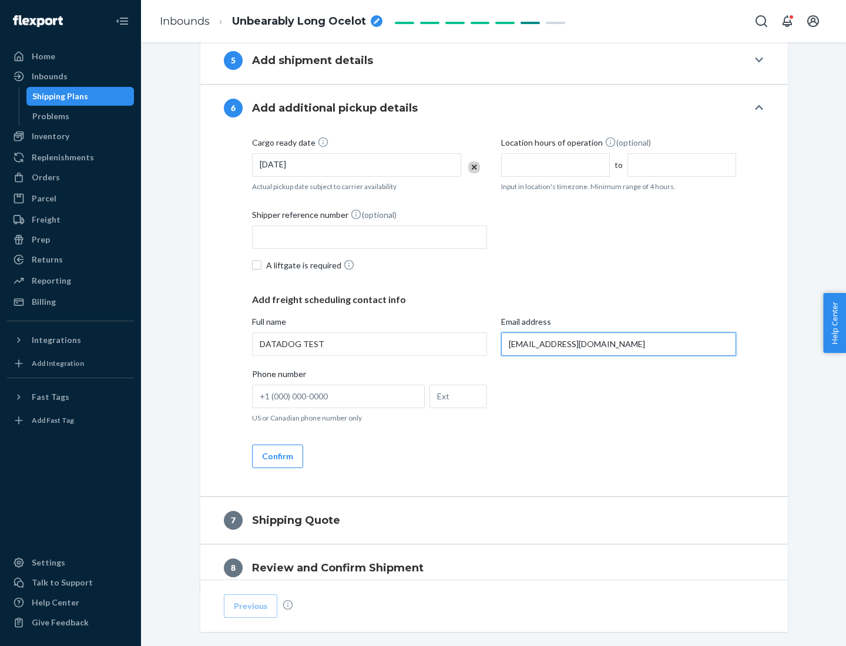
scroll to position [681, 0]
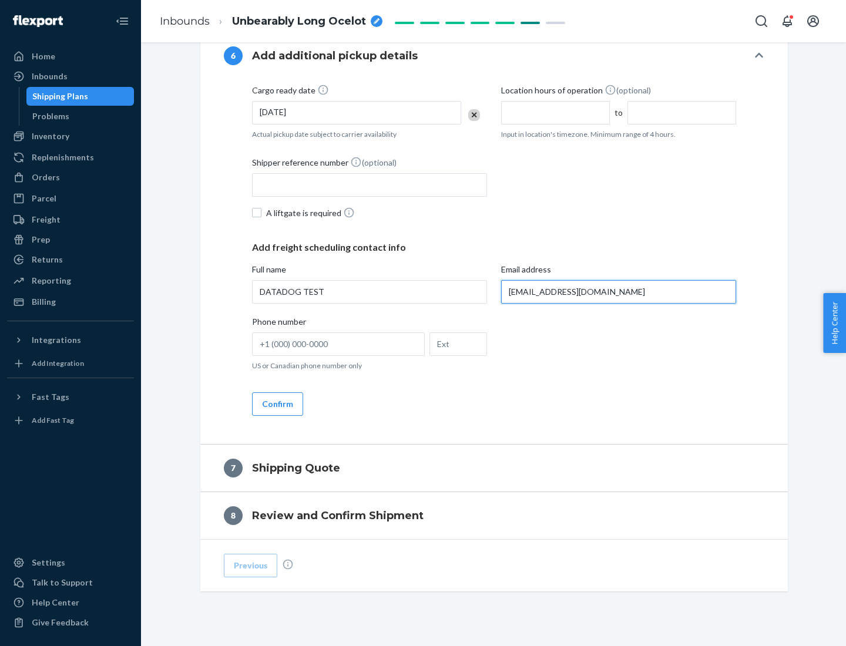
type input "[EMAIL_ADDRESS][DOMAIN_NAME]"
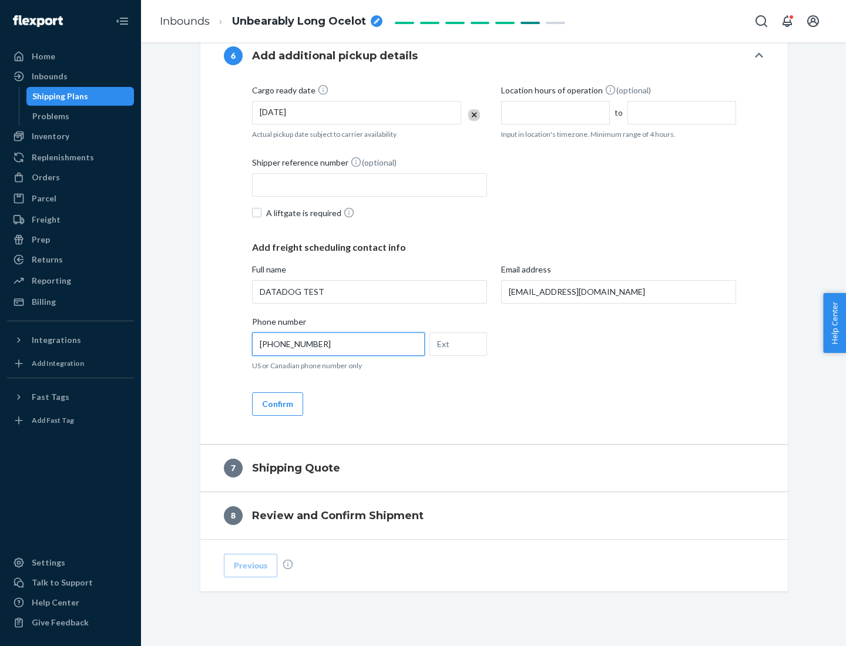
scroll to position [705, 0]
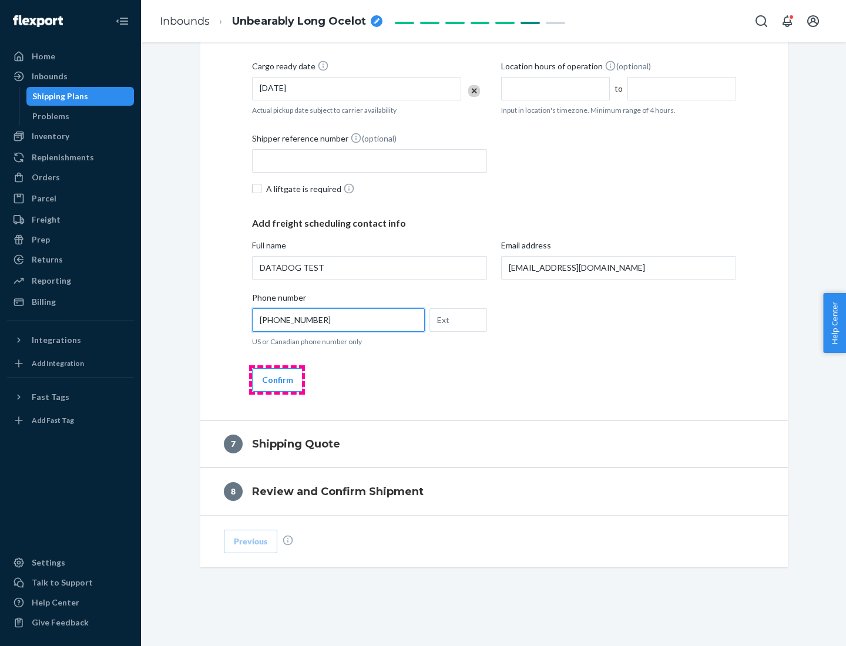
type input "[PHONE_NUMBER]"
click at [277, 380] on button "Confirm" at bounding box center [277, 380] width 51 height 24
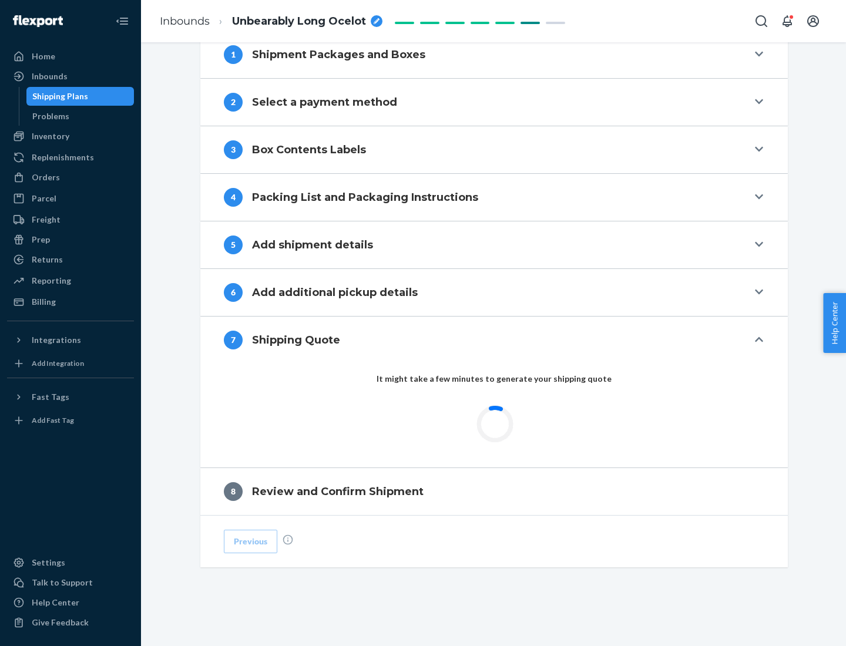
scroll to position [487, 0]
